Goal: Communication & Community: Answer question/provide support

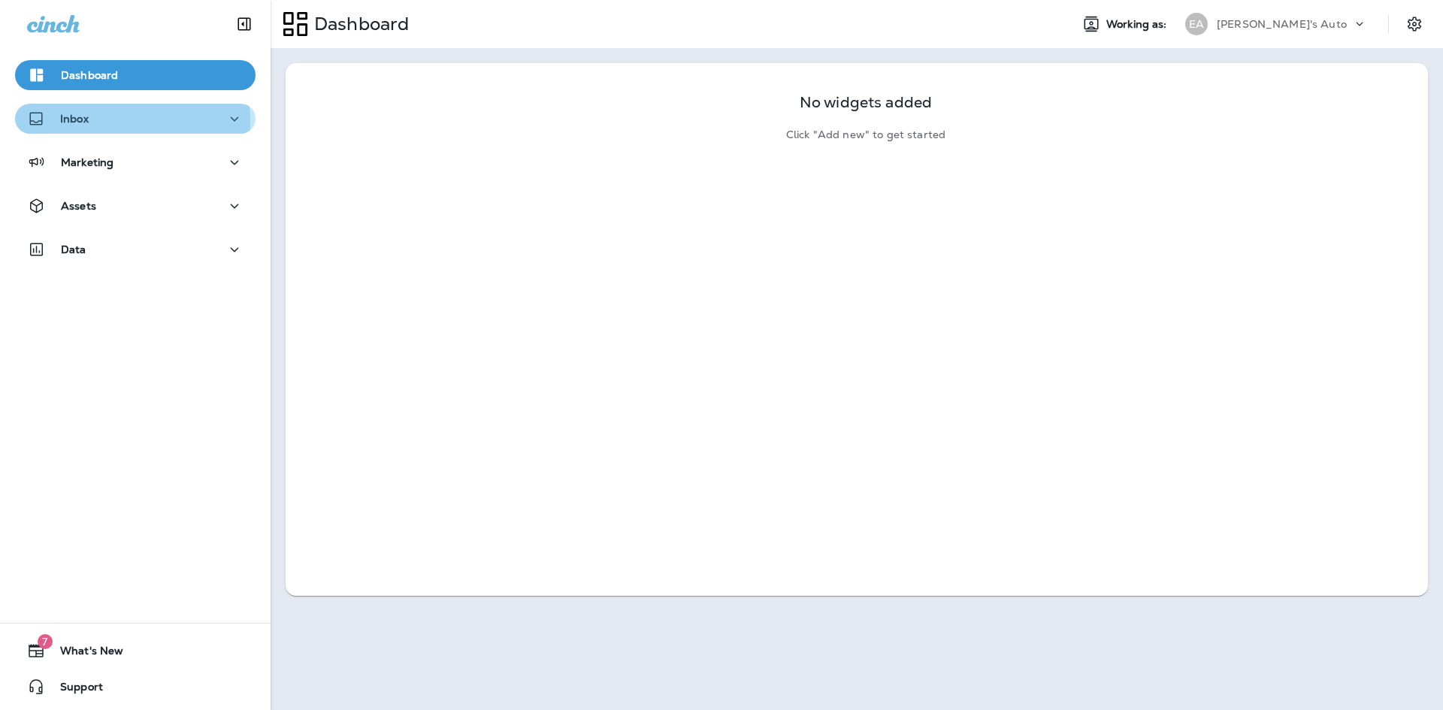
click at [96, 122] on div "Inbox" at bounding box center [135, 119] width 216 height 19
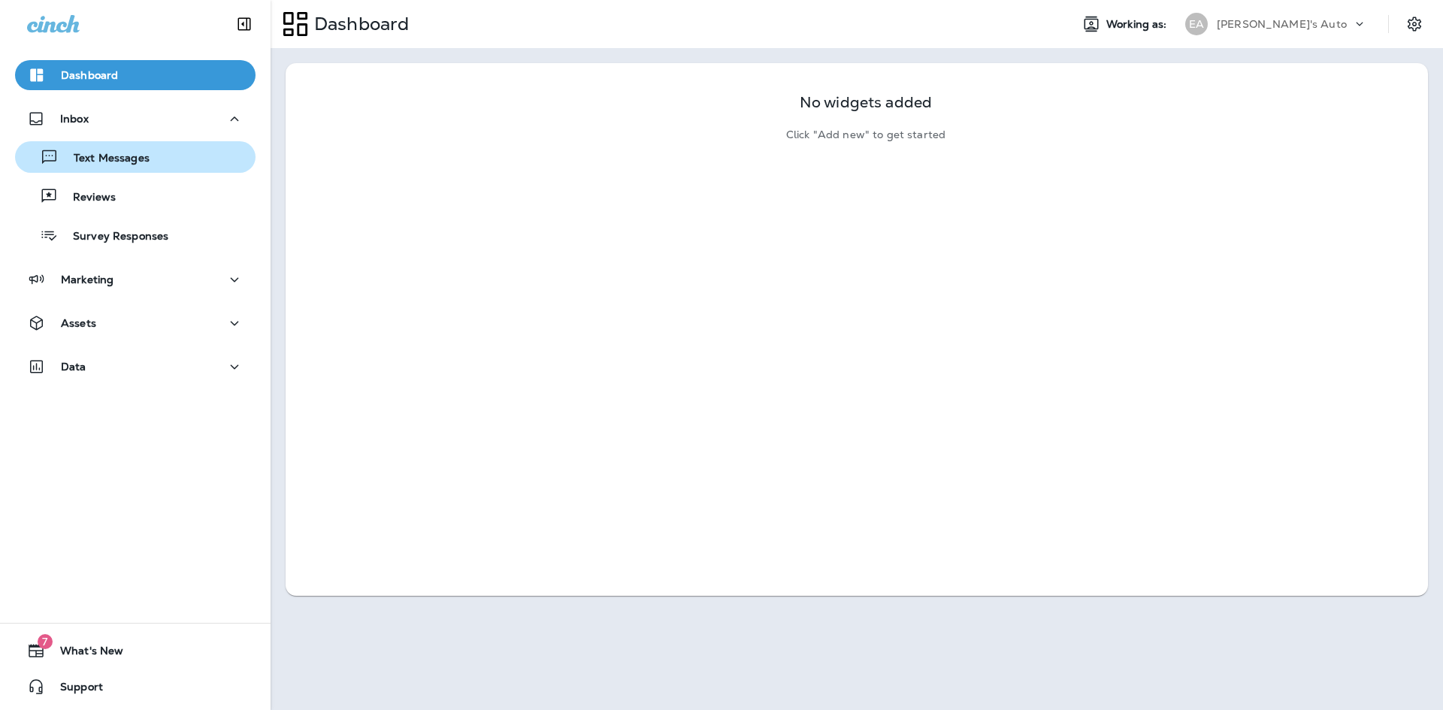
click at [131, 165] on p "Text Messages" at bounding box center [104, 159] width 91 height 14
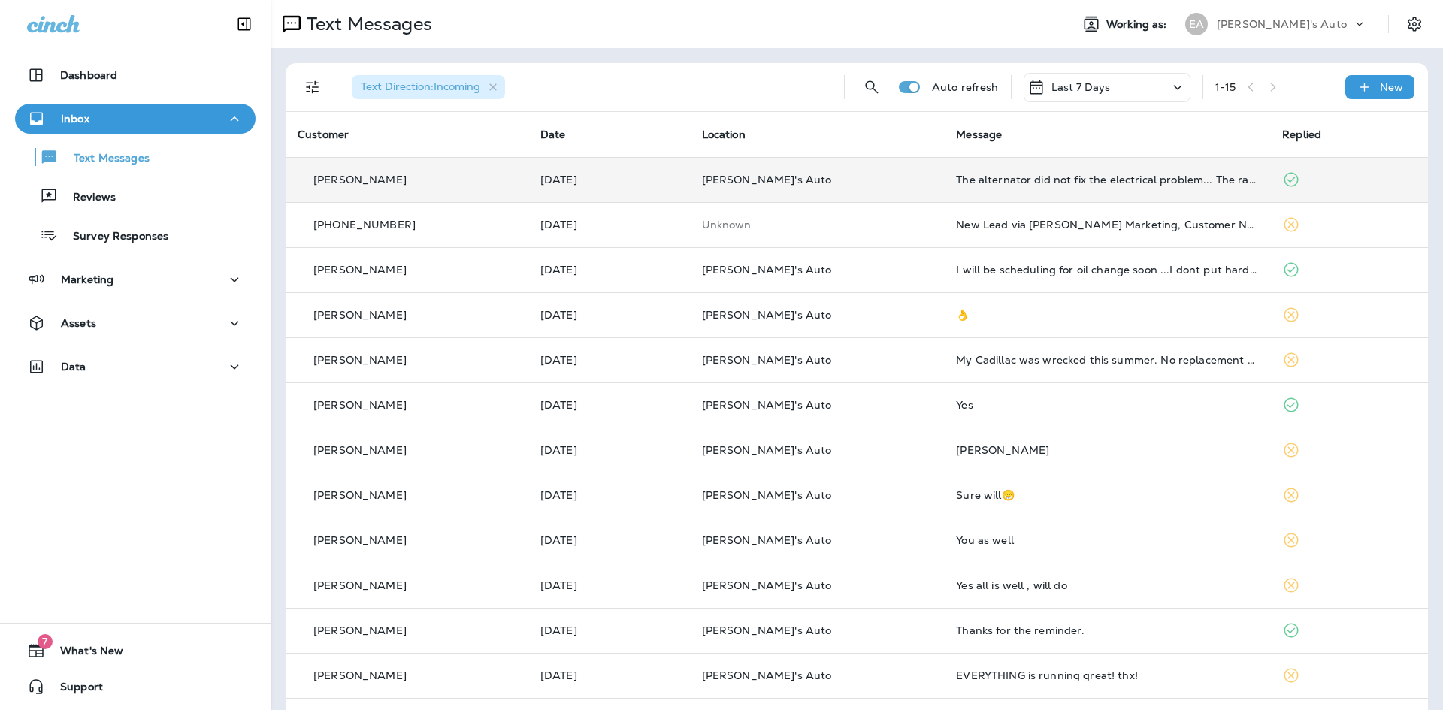
click at [1025, 186] on td "The alternator did not fix the electrical problem... The radio and a c still ar…" at bounding box center [1107, 179] width 326 height 45
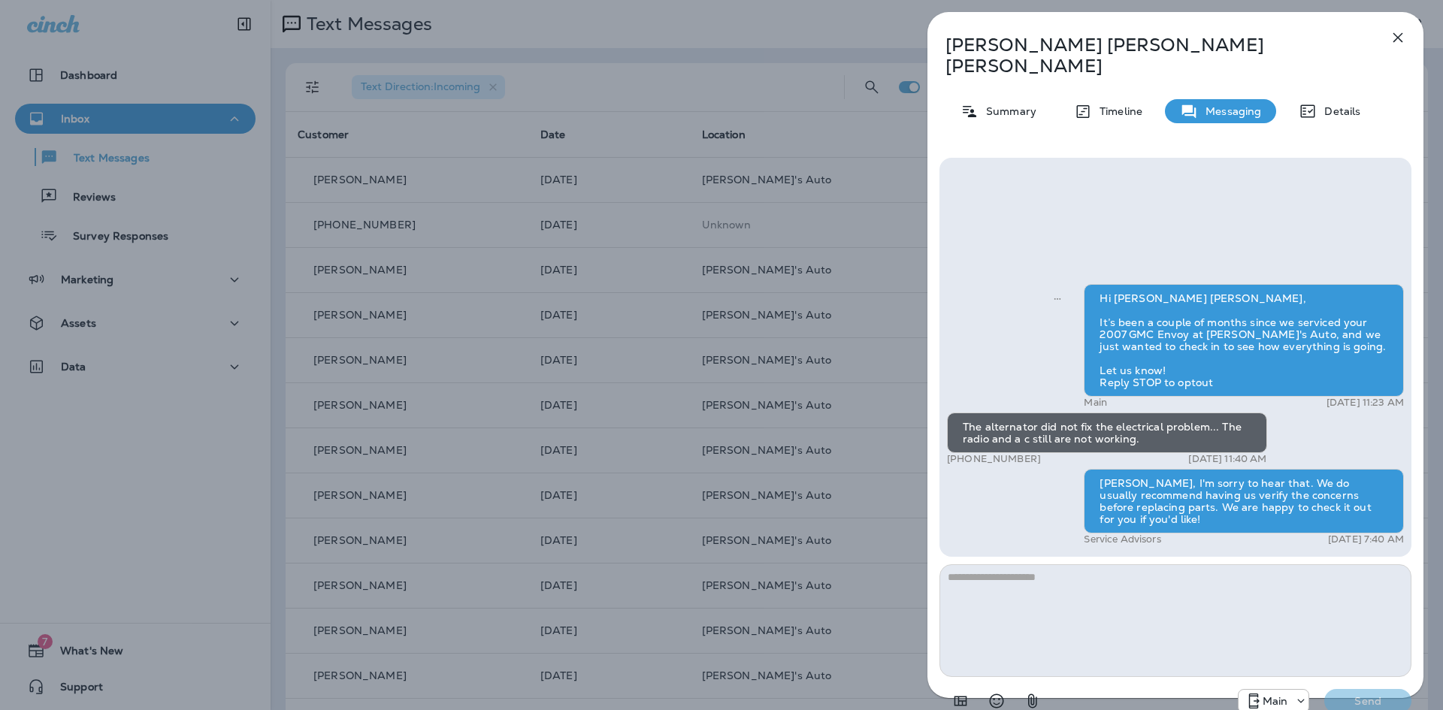
click at [1410, 39] on button "button" at bounding box center [1398, 38] width 30 height 30
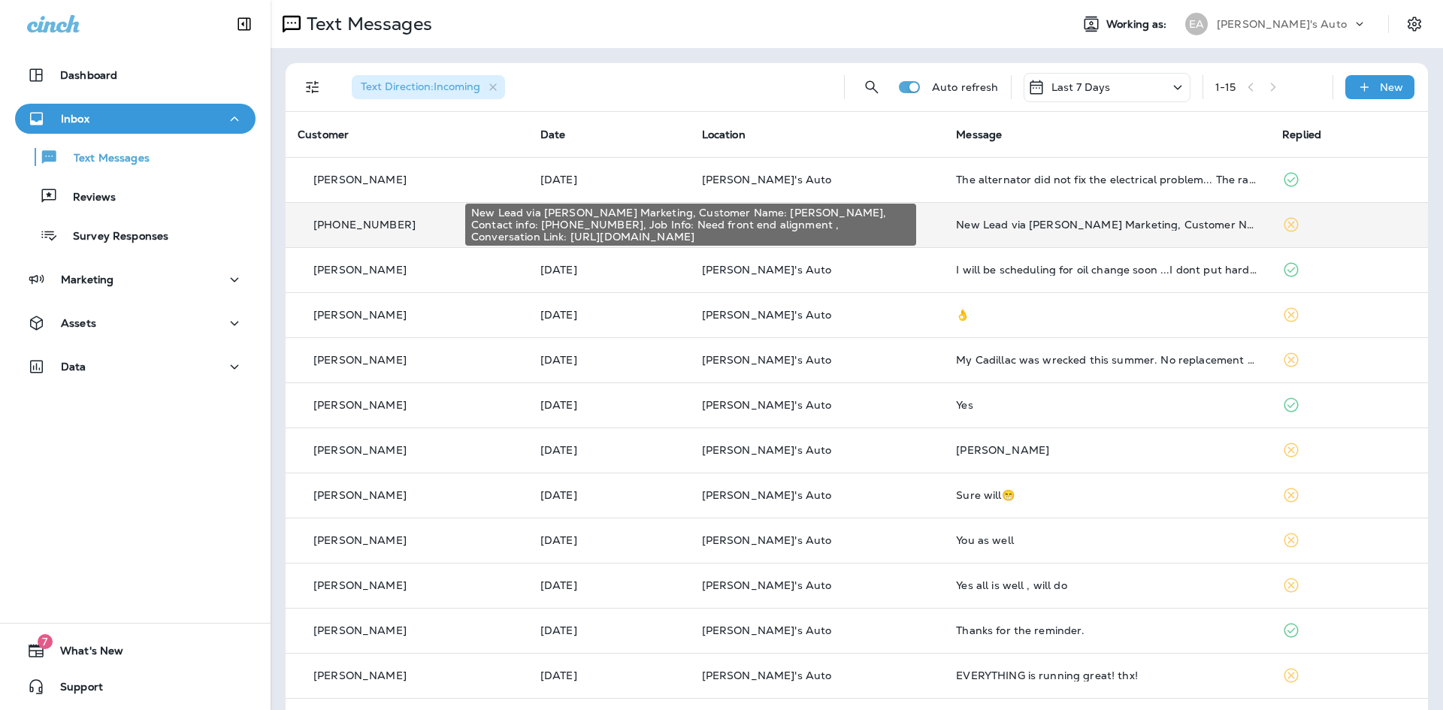
click at [989, 229] on div "New Lead via [PERSON_NAME] Marketing, Customer Name: [PERSON_NAME], Contact inf…" at bounding box center [1107, 225] width 302 height 12
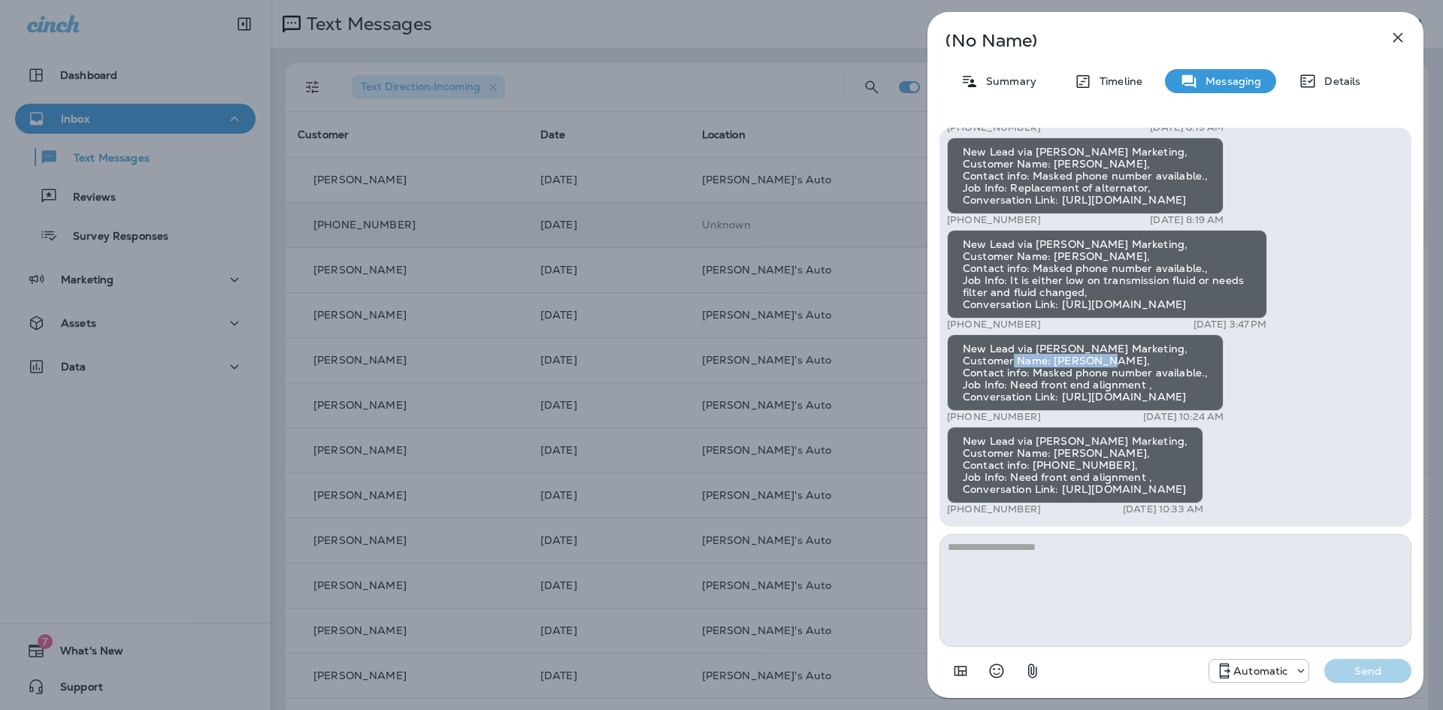
drag, startPoint x: 1049, startPoint y: 340, endPoint x: 1160, endPoint y: 335, distance: 110.6
click at [1160, 335] on div "New Lead via [PERSON_NAME] Marketing, Customer Name: [PERSON_NAME], Contact inf…" at bounding box center [1085, 373] width 277 height 77
copy div "[PERSON_NAME],"
click at [1400, 41] on icon "button" at bounding box center [1398, 38] width 18 height 18
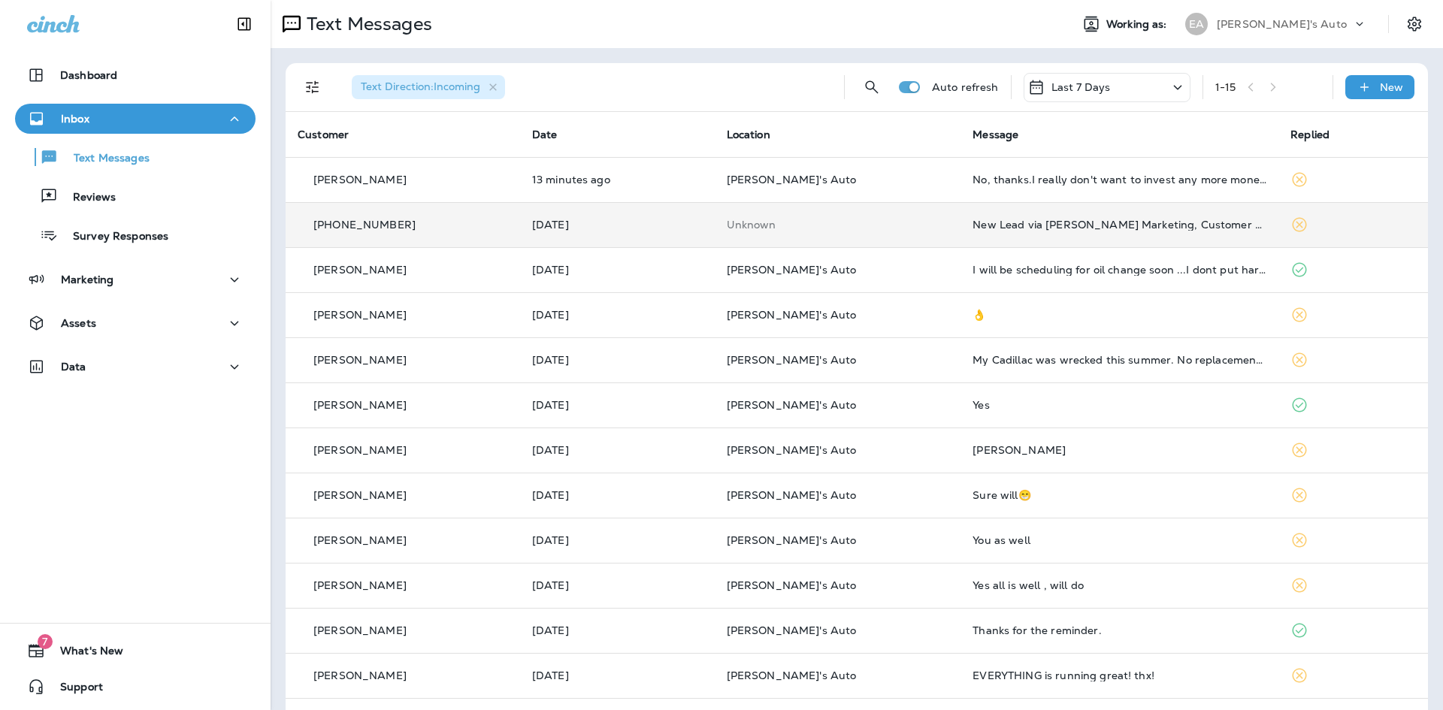
click at [71, 121] on p "Inbox" at bounding box center [75, 119] width 29 height 12
